Goal: Navigation & Orientation: Find specific page/section

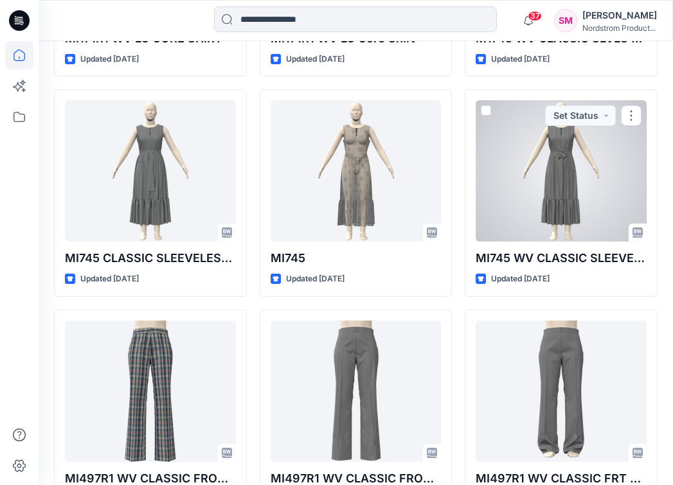
scroll to position [557, 0]
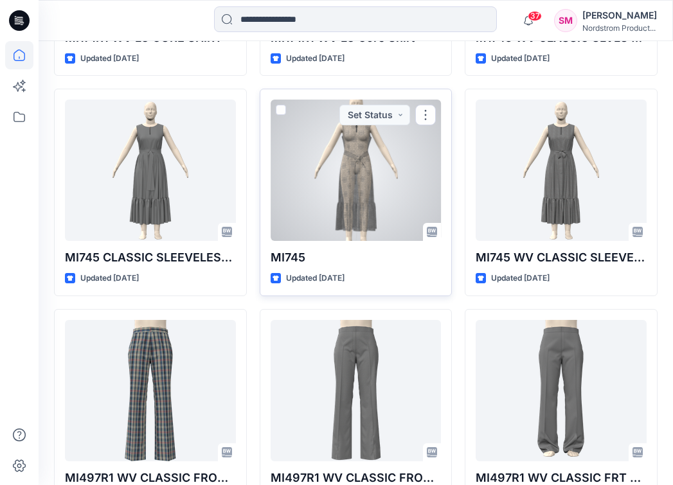
click at [388, 162] on div at bounding box center [356, 170] width 171 height 141
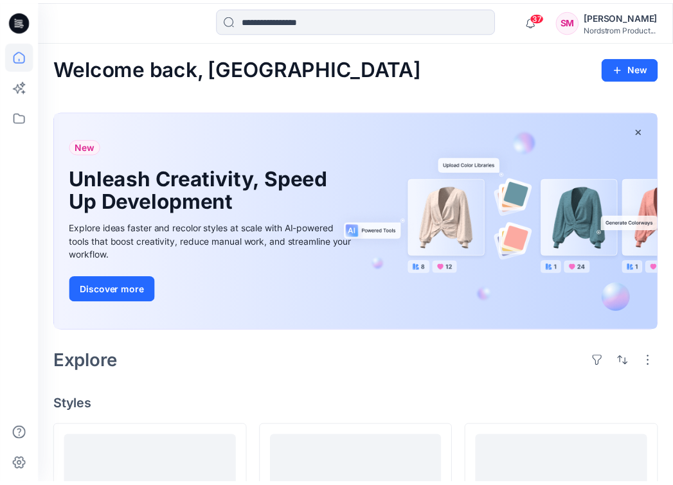
scroll to position [557, 0]
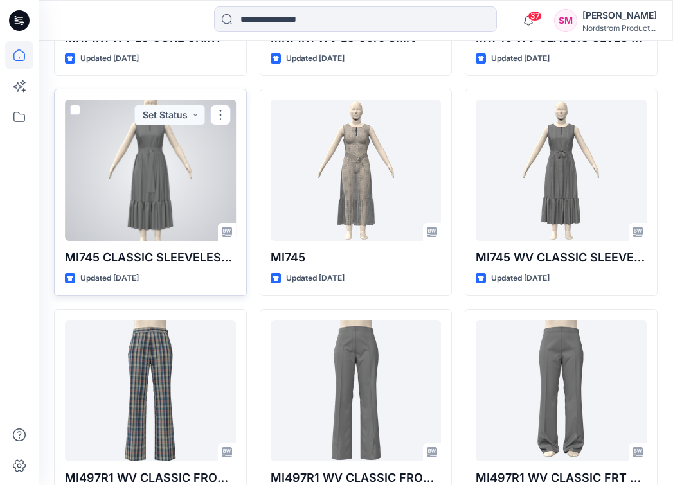
click at [151, 177] on div at bounding box center [150, 170] width 171 height 141
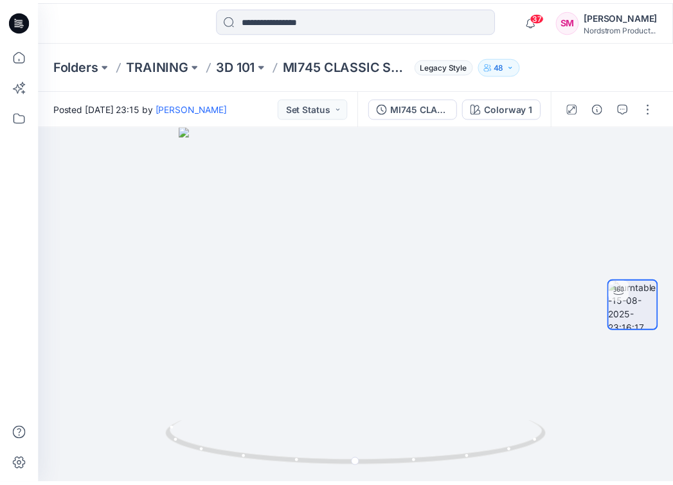
scroll to position [557, 0]
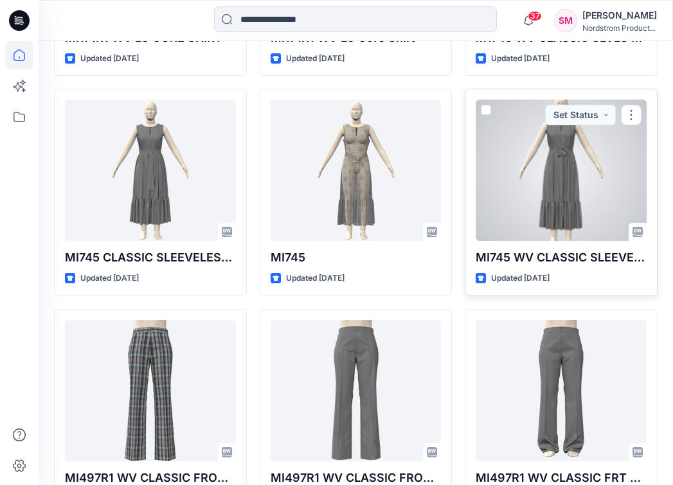
click at [495, 182] on div at bounding box center [561, 170] width 171 height 141
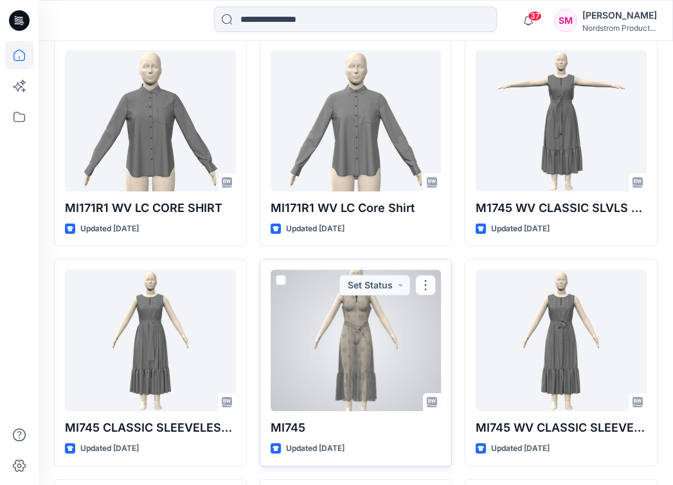
scroll to position [302, 0]
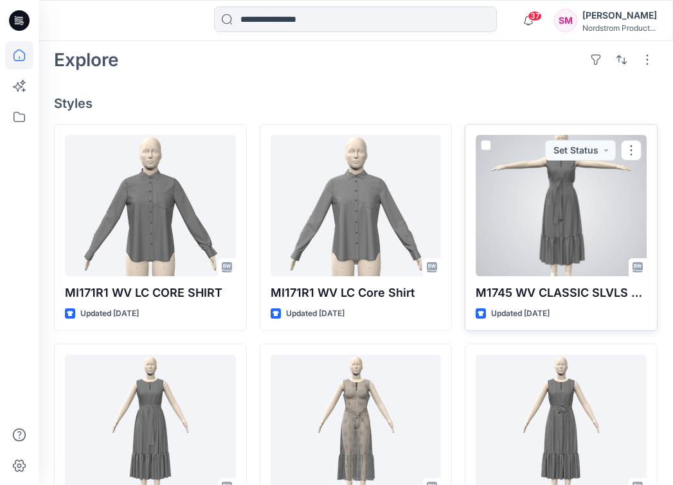
click at [561, 172] on div at bounding box center [561, 205] width 171 height 141
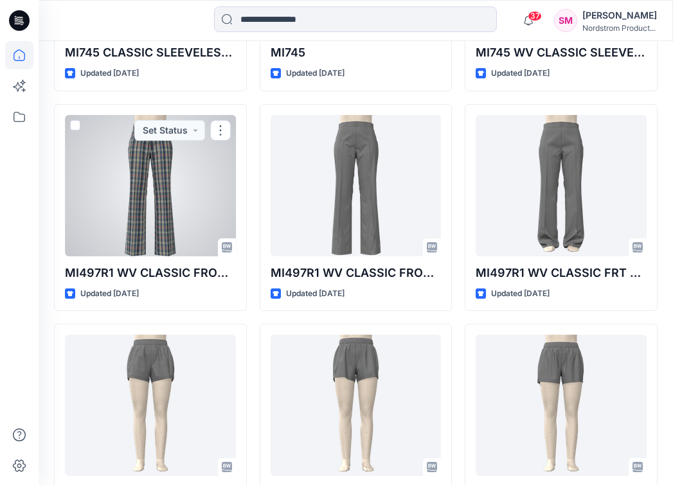
scroll to position [763, 0]
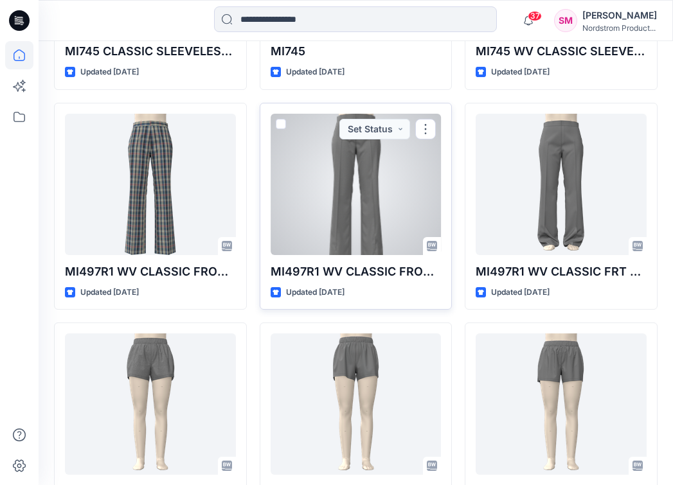
click at [333, 206] on div at bounding box center [356, 184] width 171 height 141
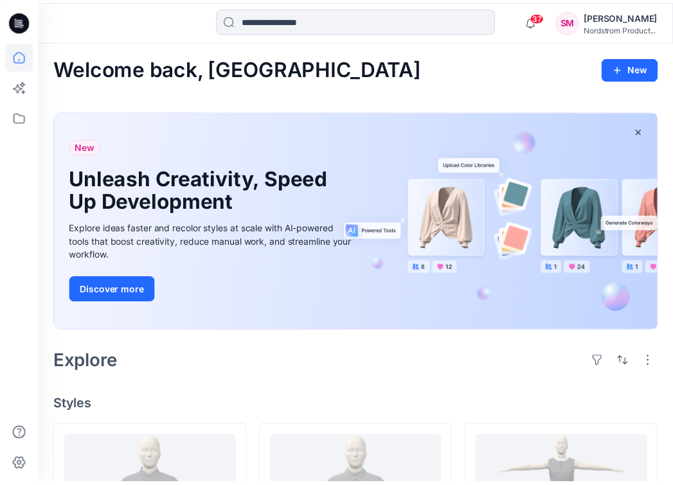
scroll to position [763, 0]
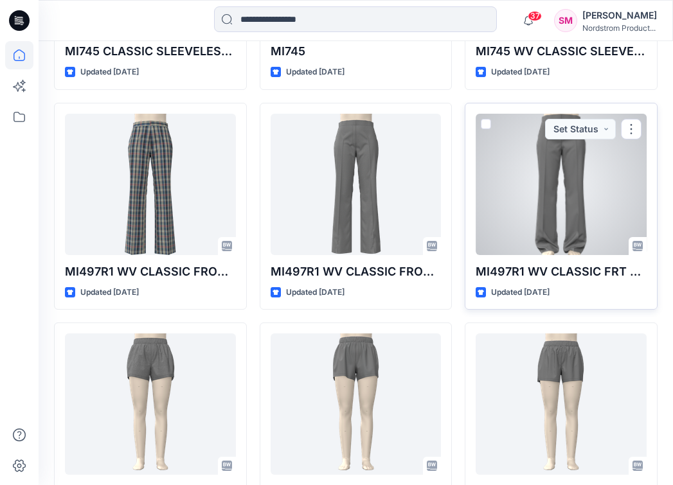
click at [529, 168] on div at bounding box center [561, 184] width 171 height 141
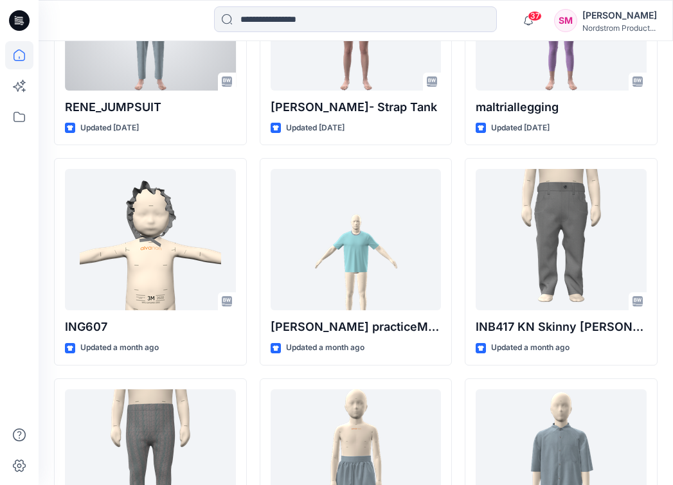
scroll to position [2251, 0]
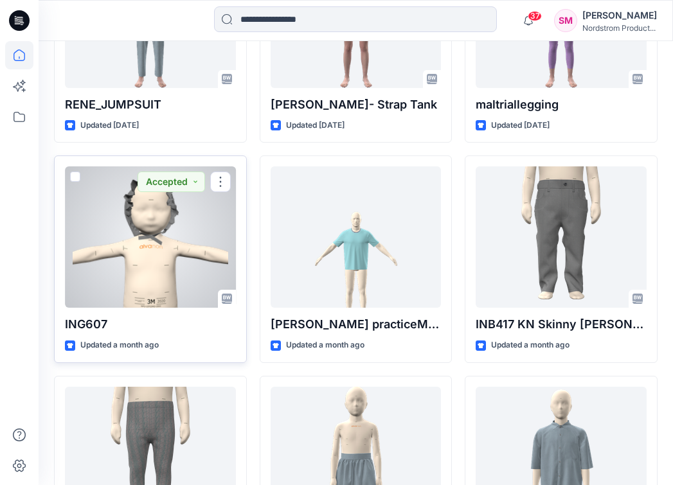
click at [175, 244] on div at bounding box center [150, 236] width 171 height 141
